Goal: Use online tool/utility: Utilize a website feature to perform a specific function

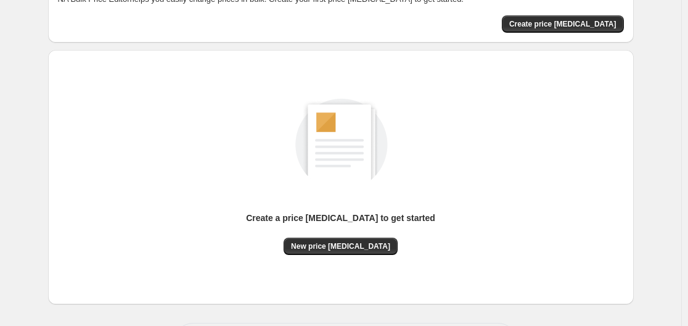
scroll to position [136, 0]
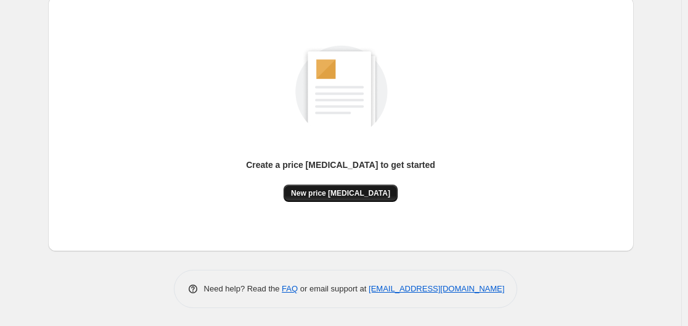
click at [370, 189] on span "New price [MEDICAL_DATA]" at bounding box center [340, 193] width 99 height 10
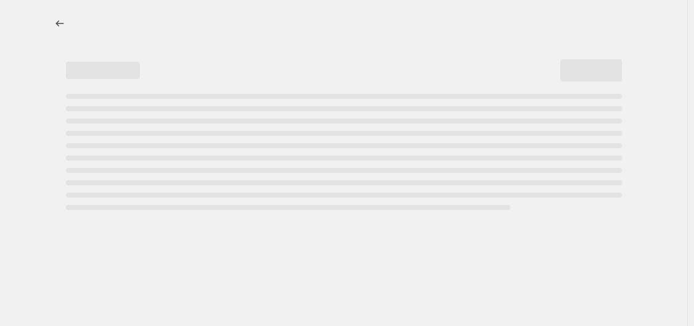
select select "percentage"
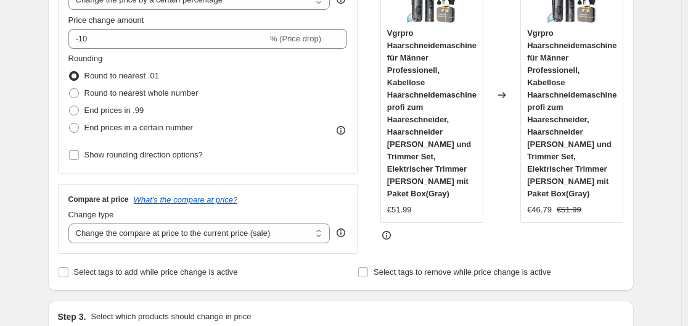
scroll to position [271, 0]
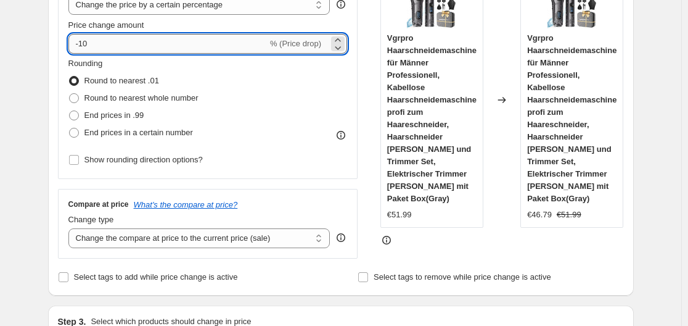
click at [147, 44] on input "-10" at bounding box center [167, 44] width 199 height 20
type input "-1"
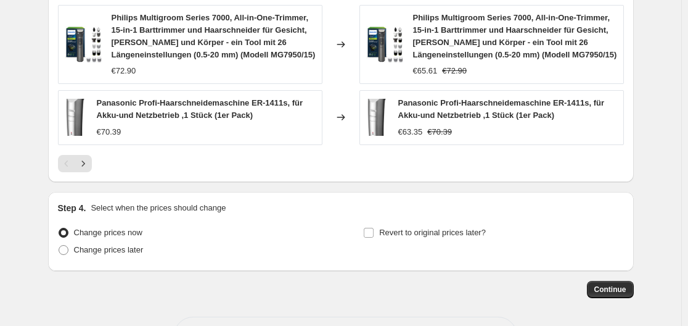
scroll to position [998, 0]
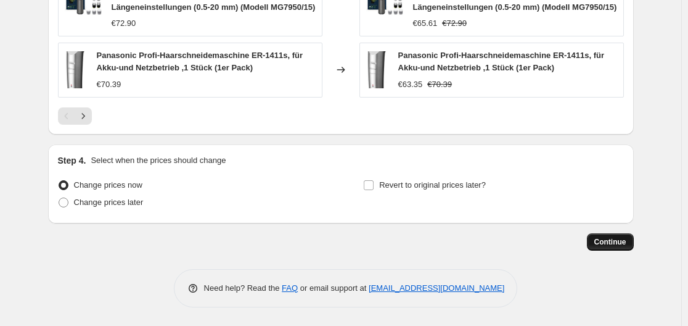
type input "-30"
drag, startPoint x: 620, startPoint y: 245, endPoint x: 572, endPoint y: 246, distance: 48.1
click at [572, 246] on div "Continue" at bounding box center [341, 241] width 586 height 17
click at [609, 241] on span "Continue" at bounding box center [610, 242] width 32 height 10
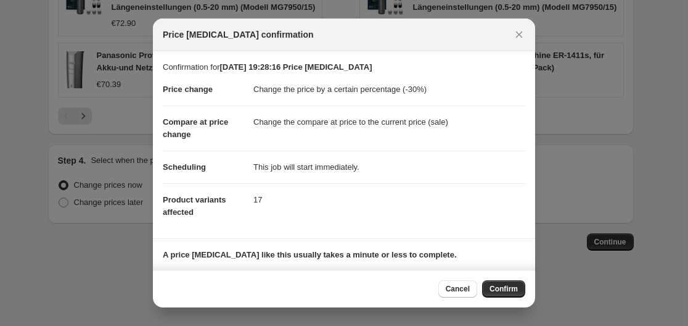
click at [508, 289] on span "Confirm" at bounding box center [504, 289] width 28 height 10
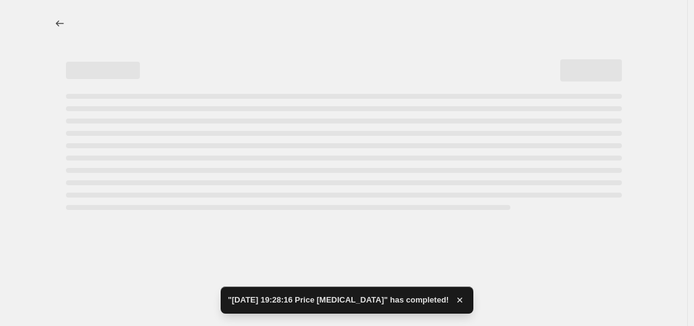
select select "percentage"
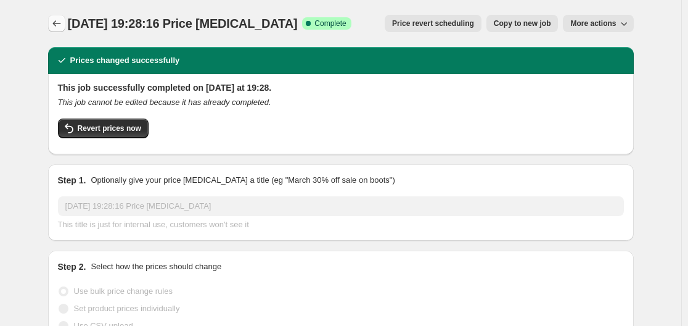
click at [60, 22] on icon "Price change jobs" at bounding box center [57, 23] width 12 height 12
